Goal: Information Seeking & Learning: Learn about a topic

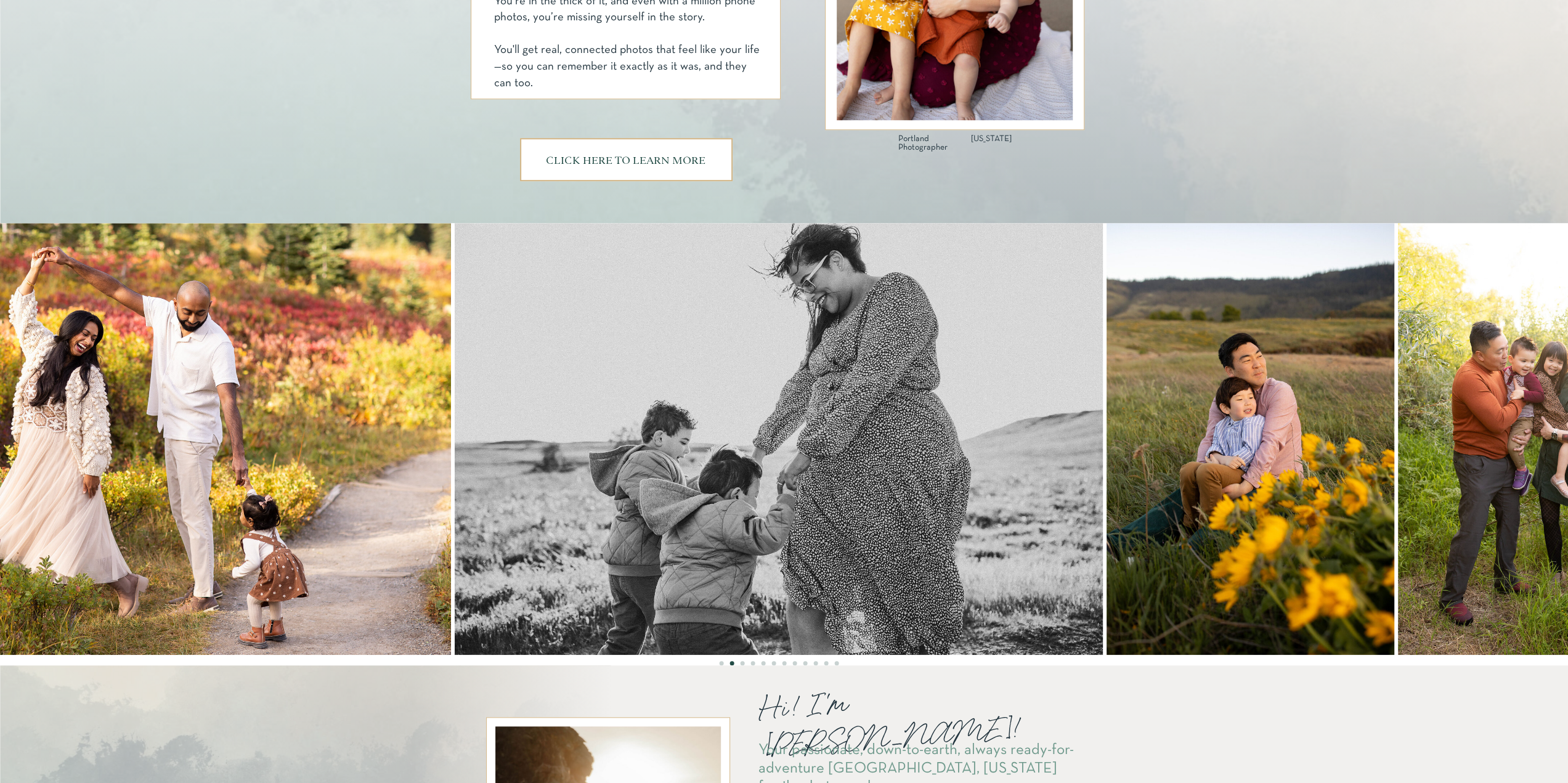
scroll to position [801, 0]
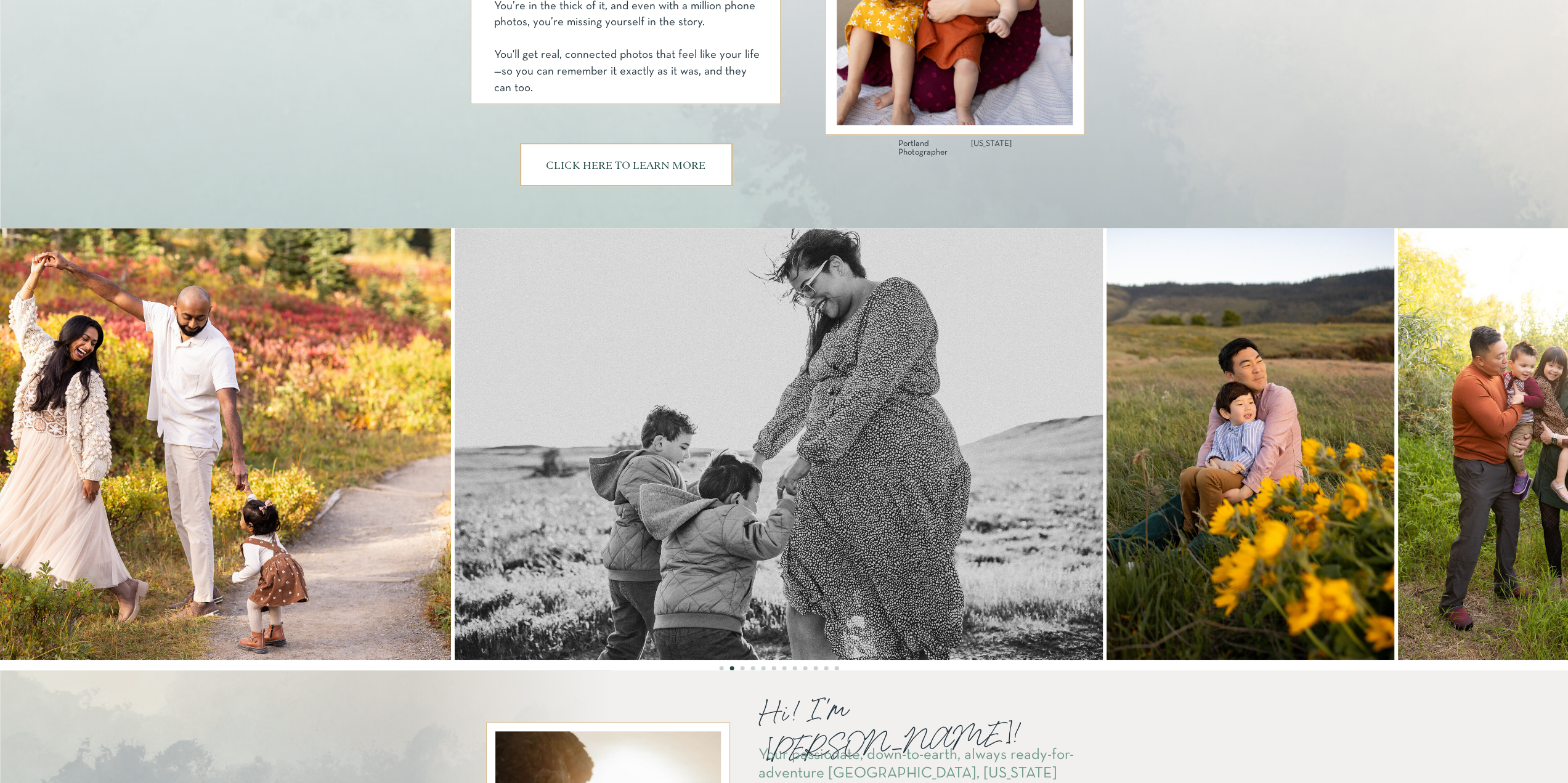
click at [784, 670] on li "Page dot 7" at bounding box center [784, 668] width 5 height 5
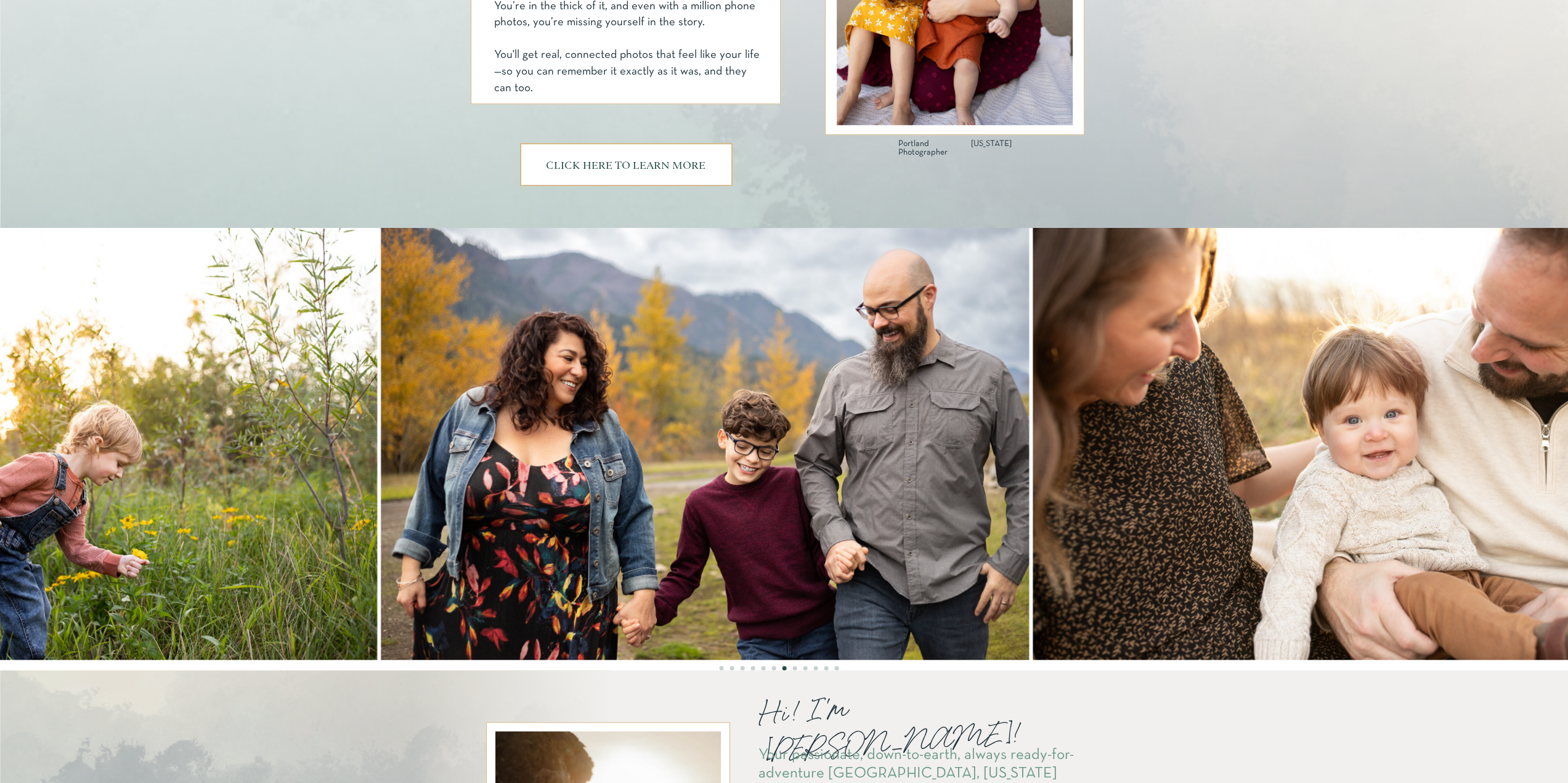
click at [735, 548] on img at bounding box center [705, 443] width 649 height 432
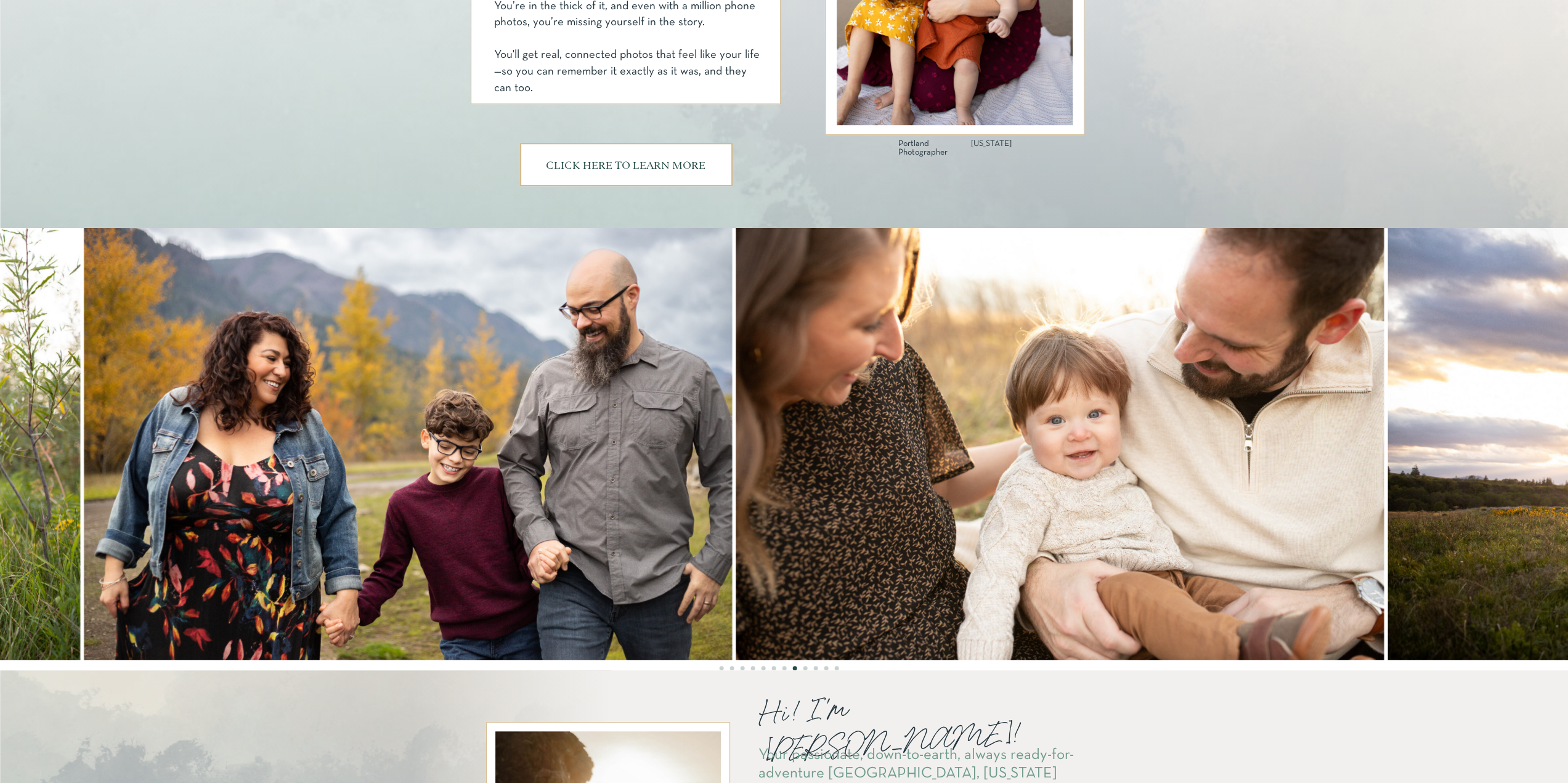
click at [735, 468] on img at bounding box center [1060, 443] width 649 height 432
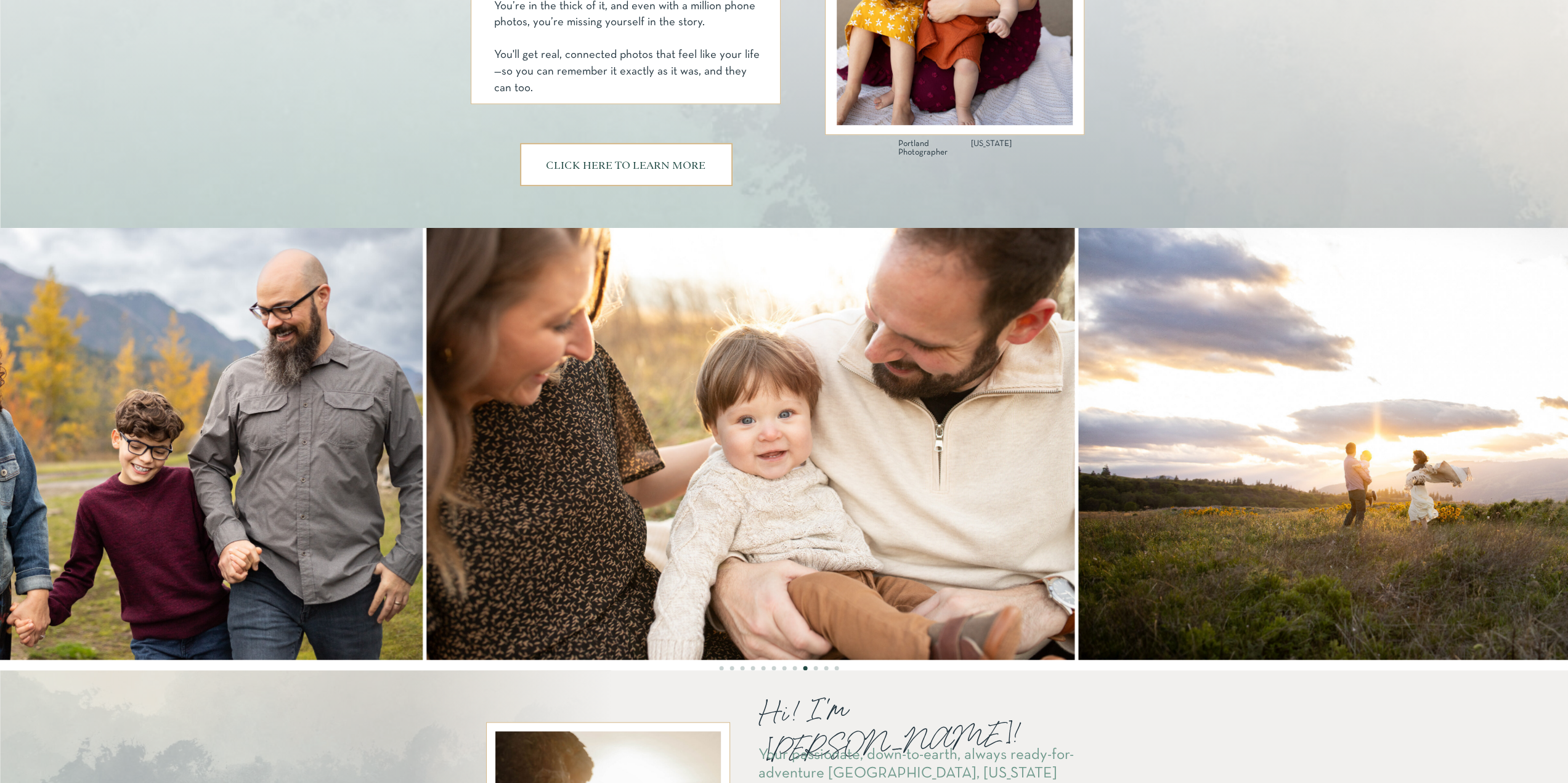
click at [1078, 470] on img at bounding box center [1402, 443] width 649 height 432
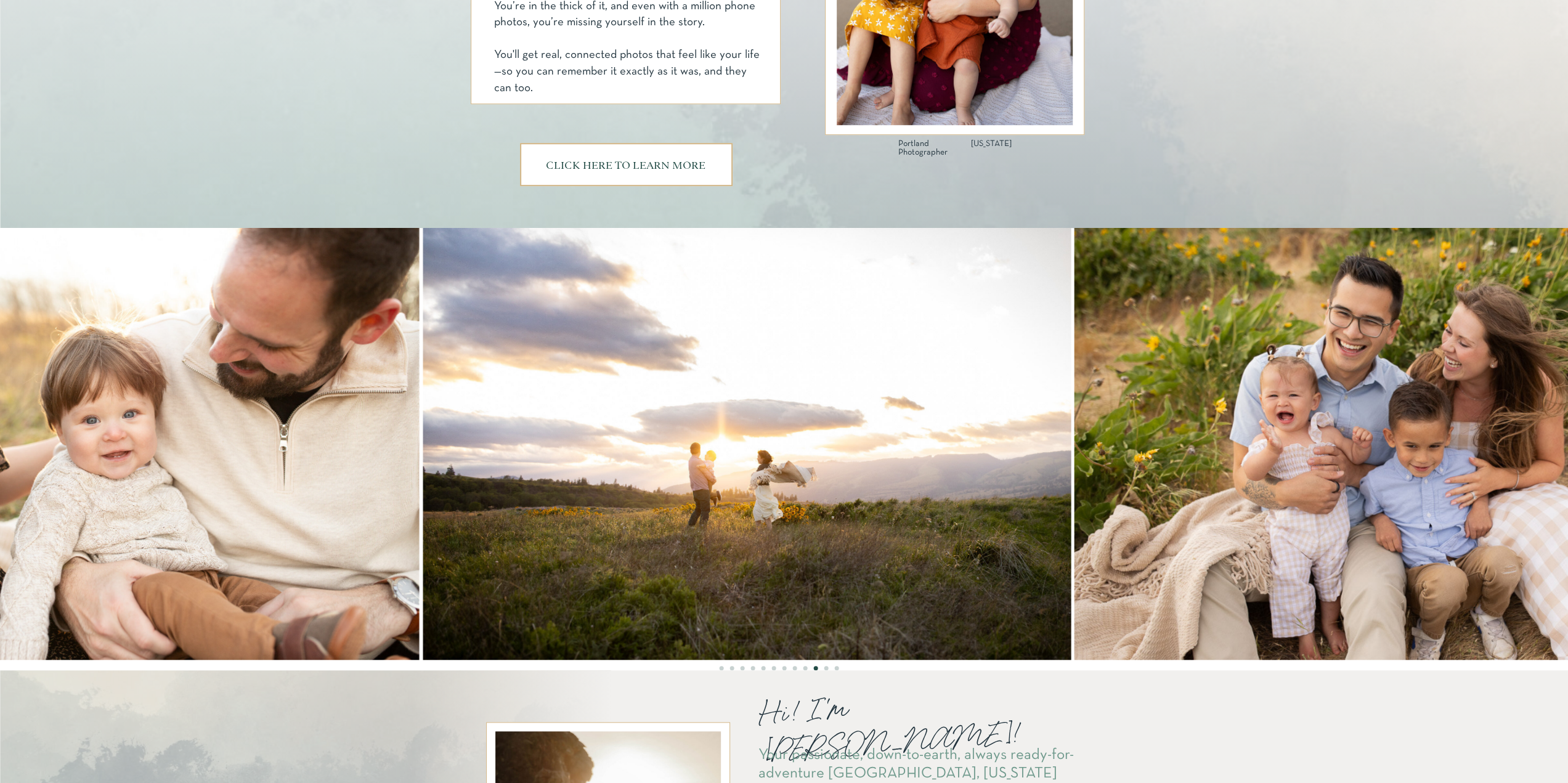
click at [1075, 440] on img at bounding box center [1399, 443] width 649 height 432
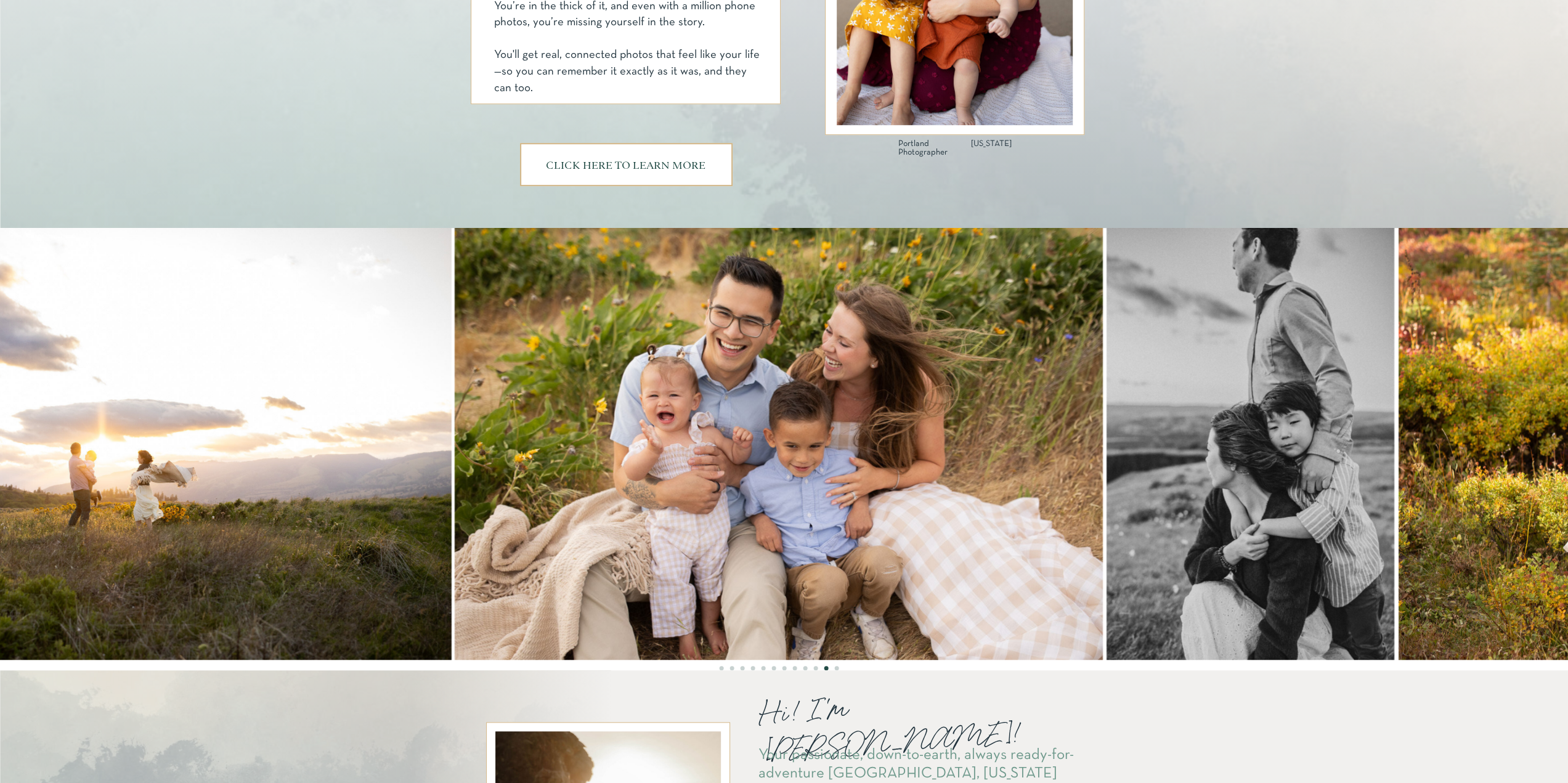
click at [1106, 438] on img at bounding box center [1250, 443] width 288 height 432
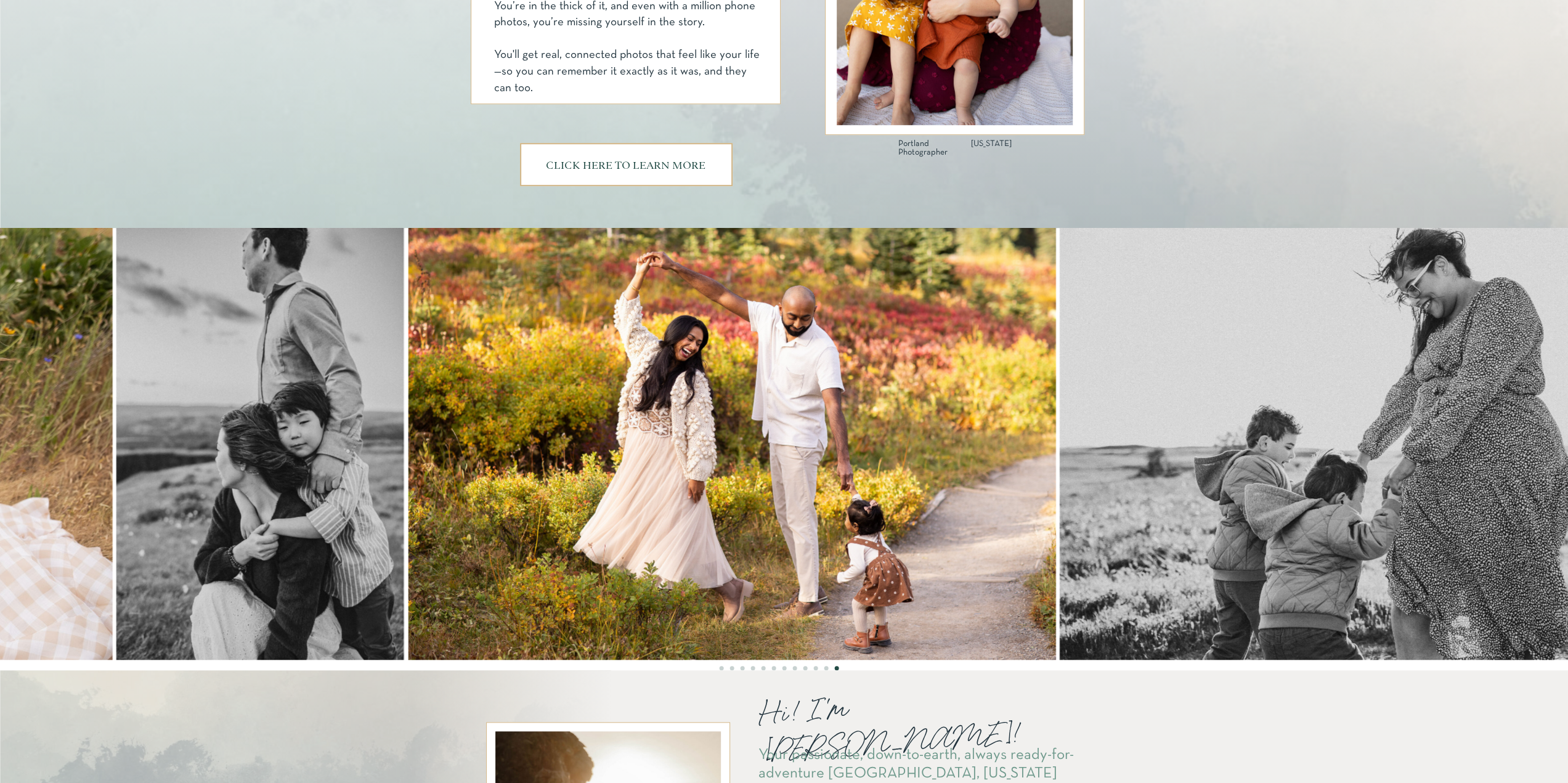
click at [730, 460] on img at bounding box center [732, 443] width 649 height 432
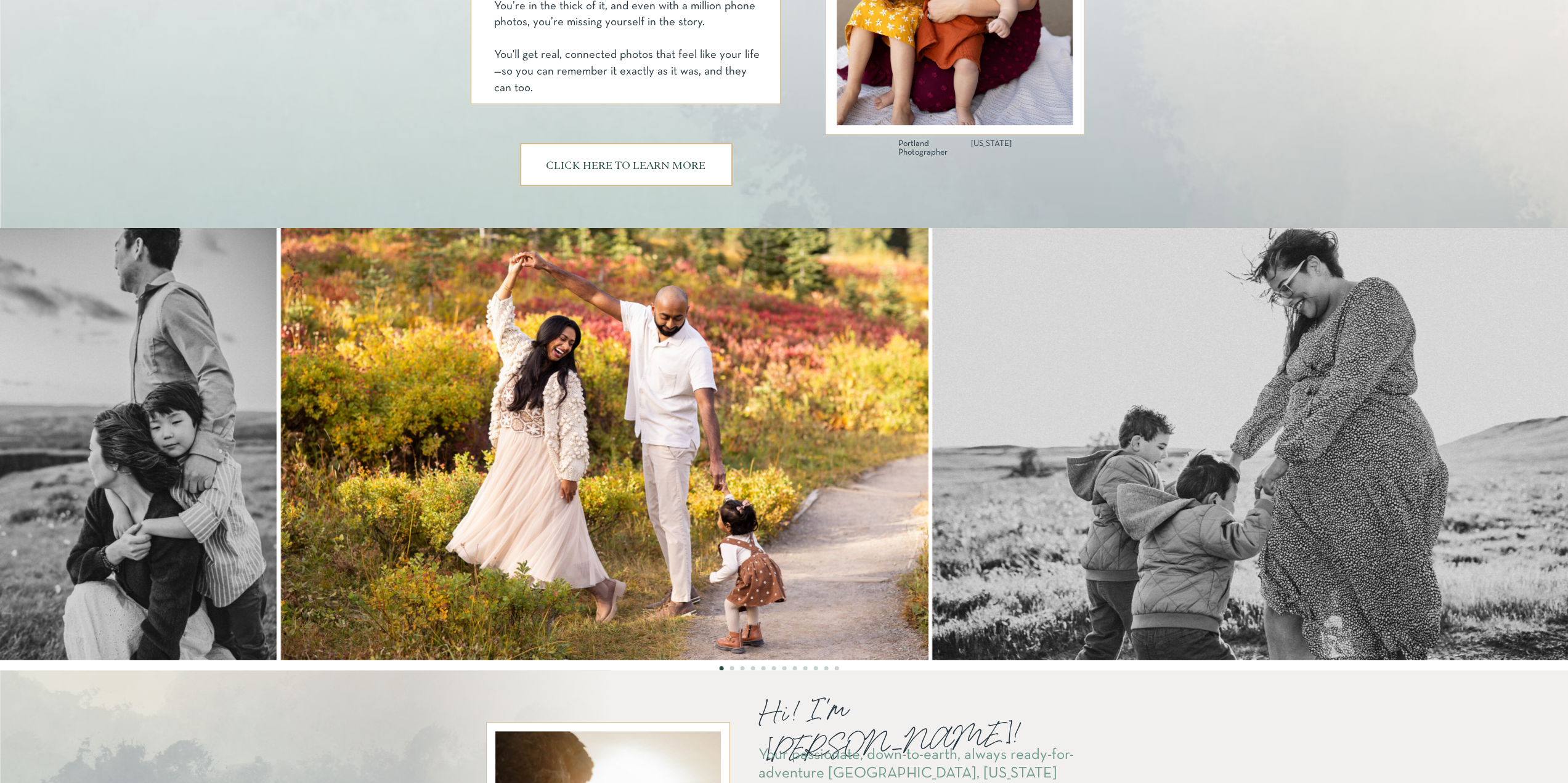
click at [932, 486] on img at bounding box center [1256, 443] width 649 height 432
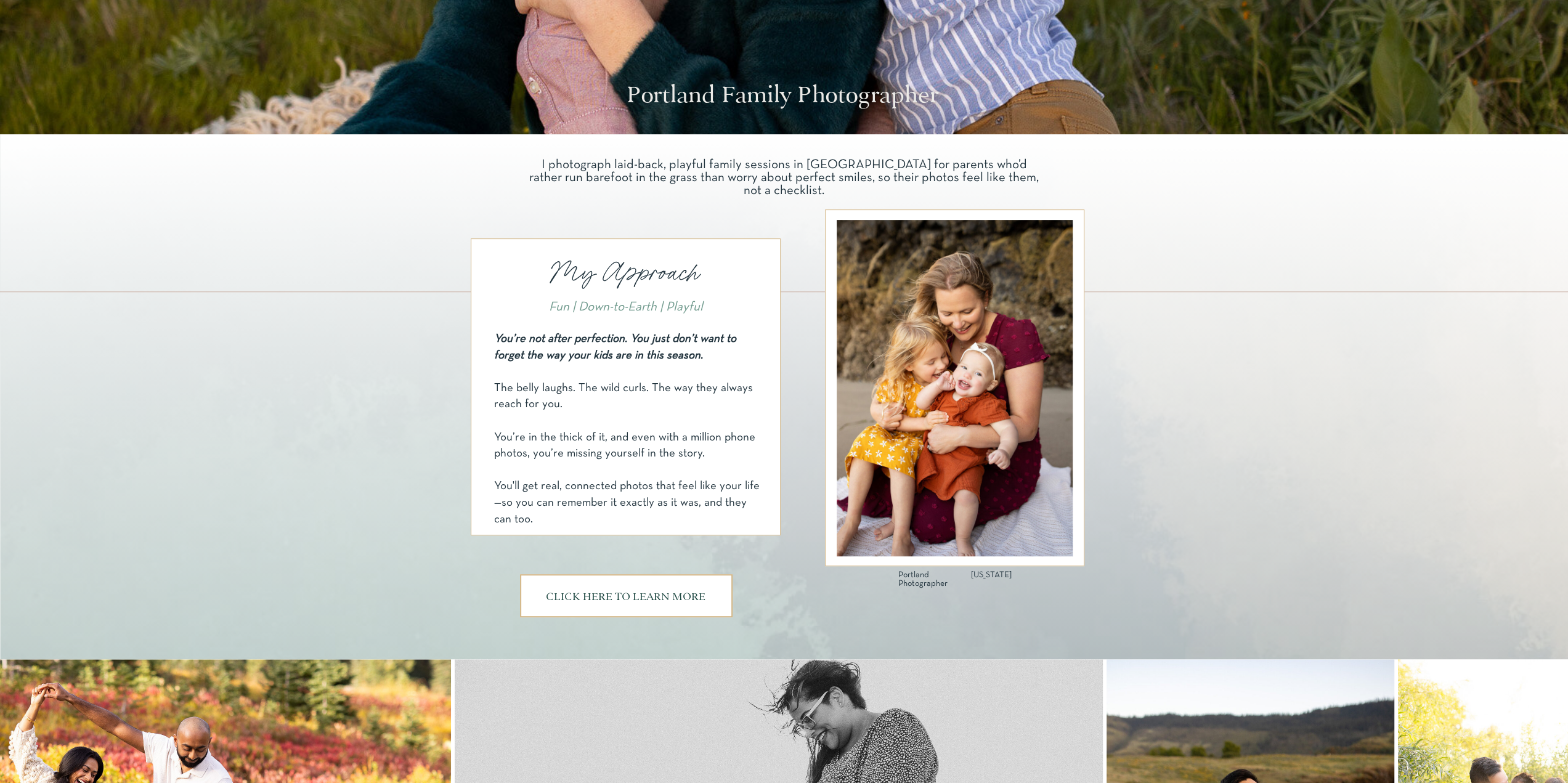
scroll to position [0, 0]
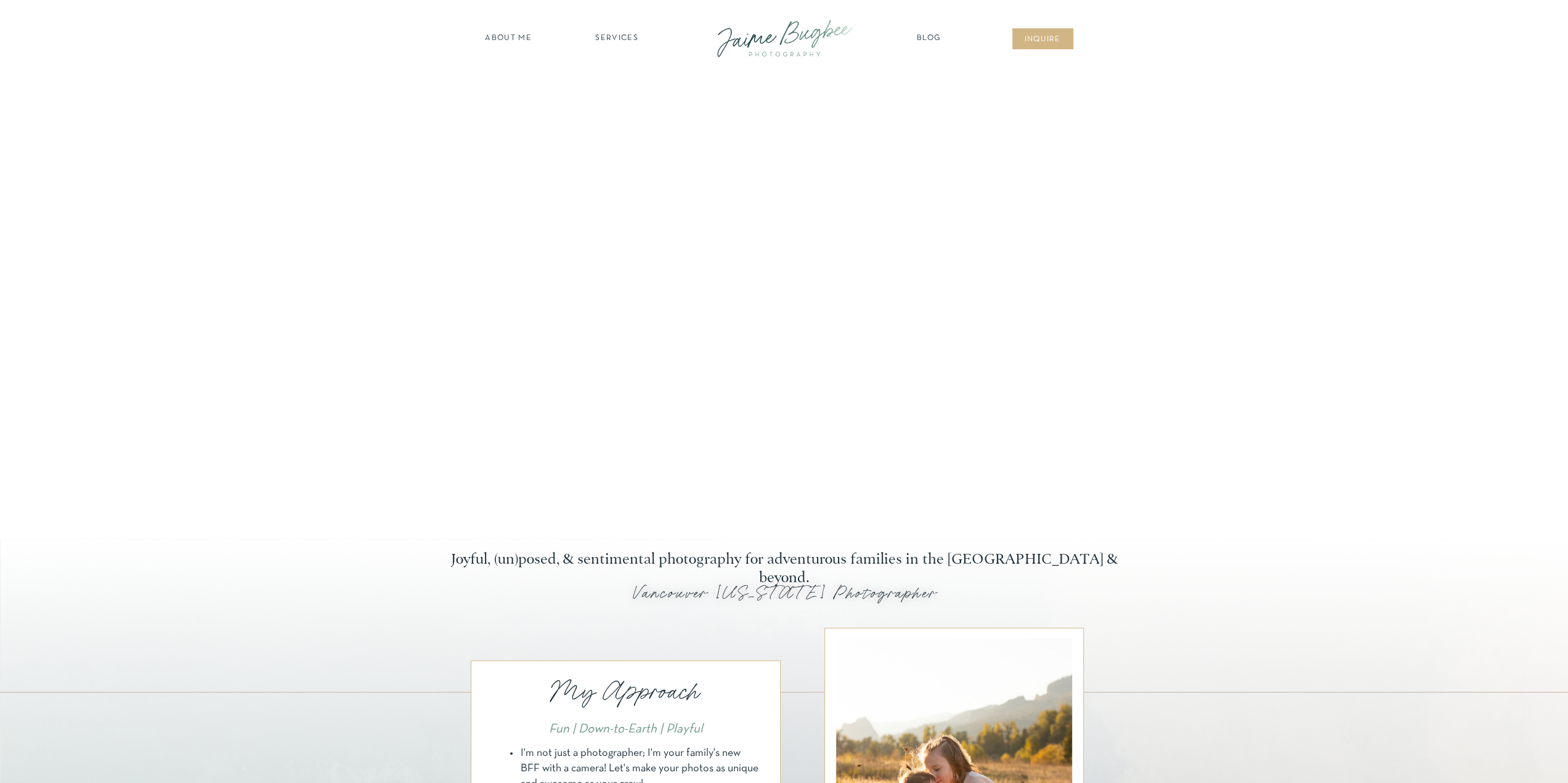
click at [626, 38] on nav "SERVICES" at bounding box center [616, 38] width 70 height 12
click at [628, 105] on nav "families" at bounding box center [617, 106] width 94 height 11
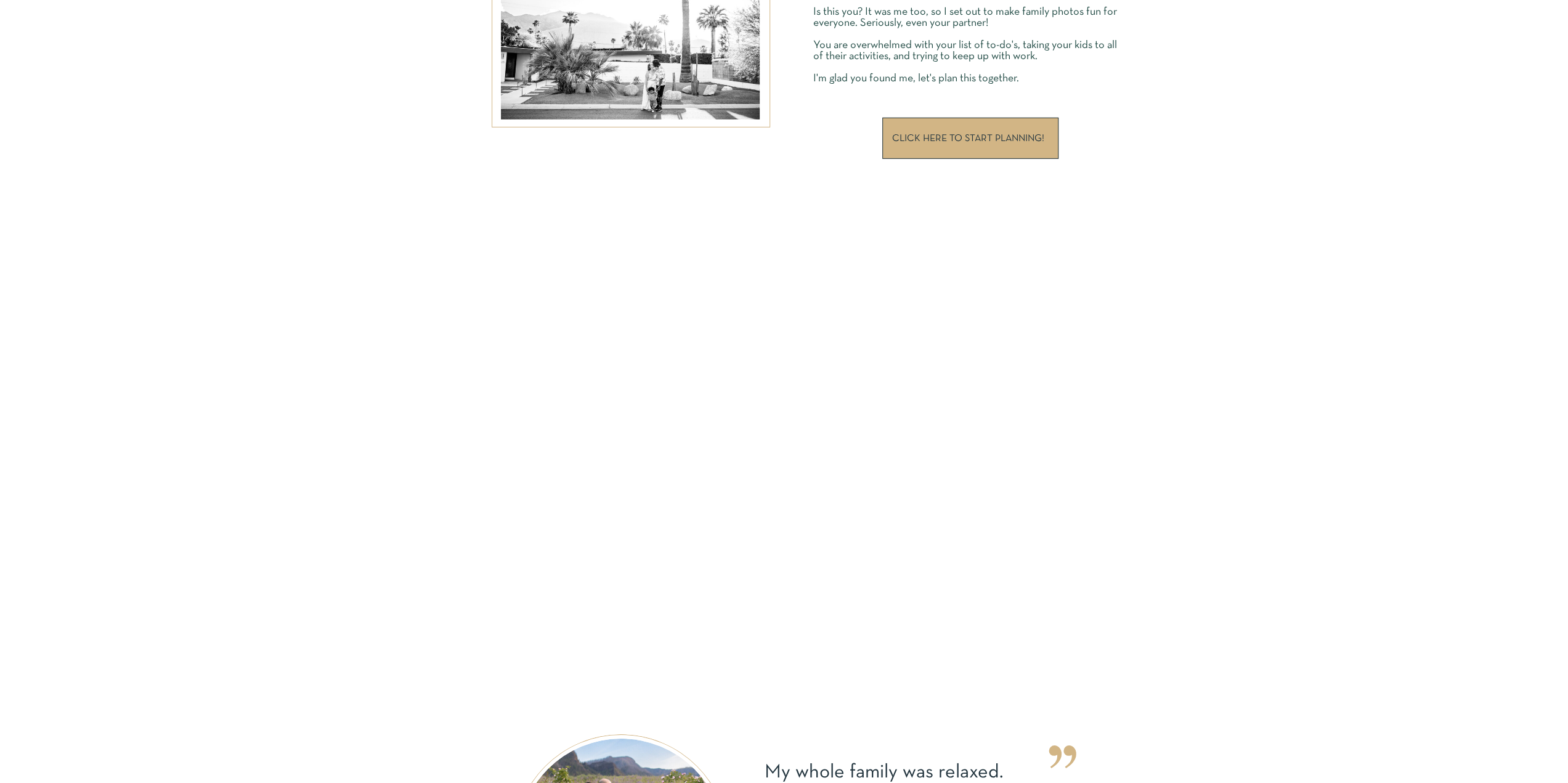
scroll to position [3789, 0]
